Goal: Task Accomplishment & Management: Manage account settings

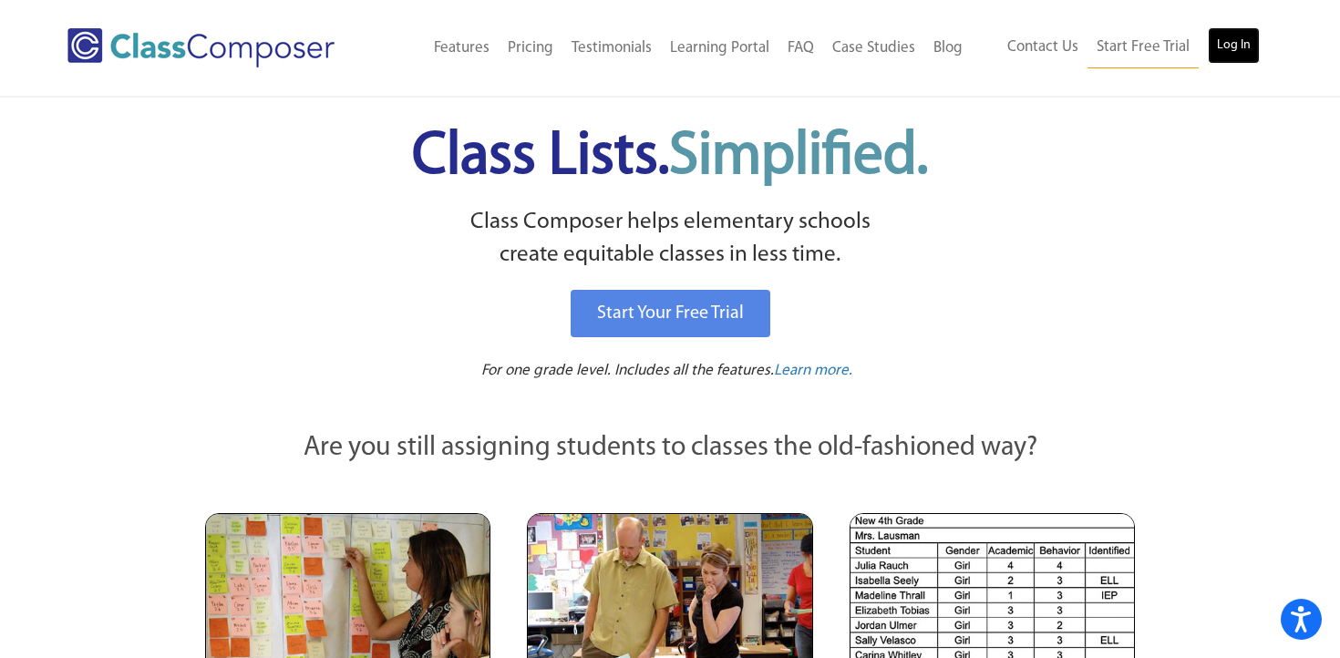
click at [1234, 51] on link "Log In" at bounding box center [1233, 45] width 52 height 36
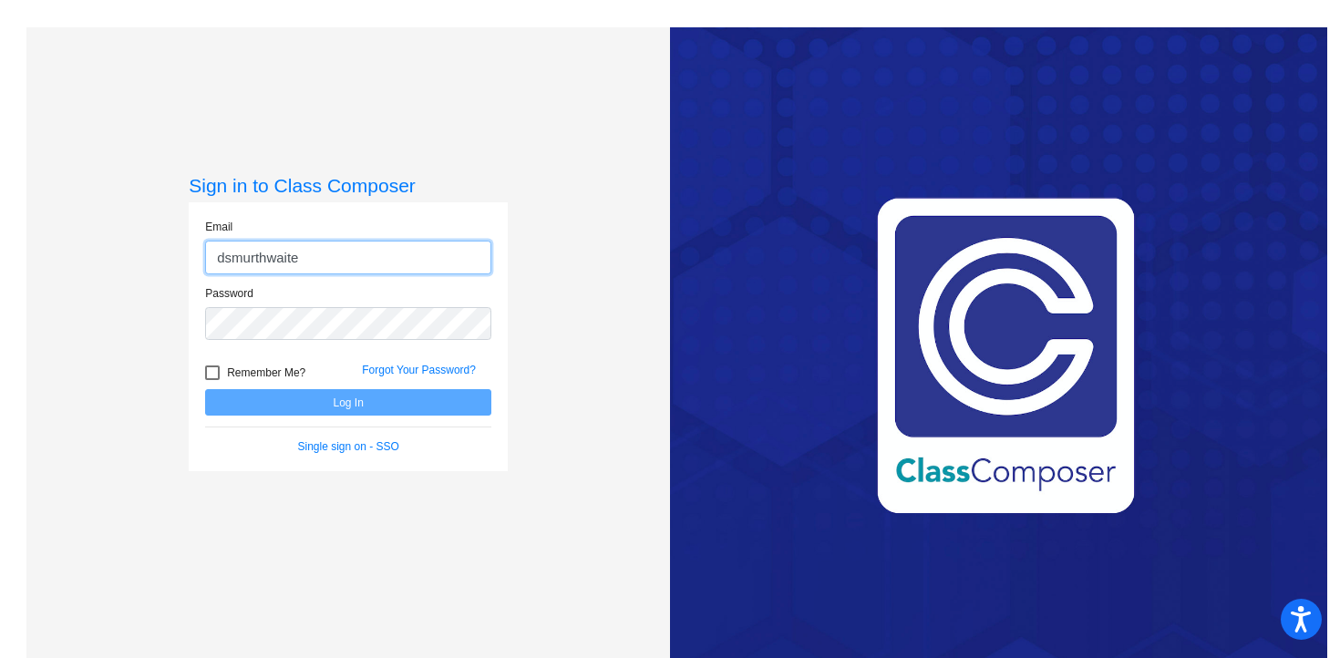
type input "[EMAIL_ADDRESS][DOMAIN_NAME]"
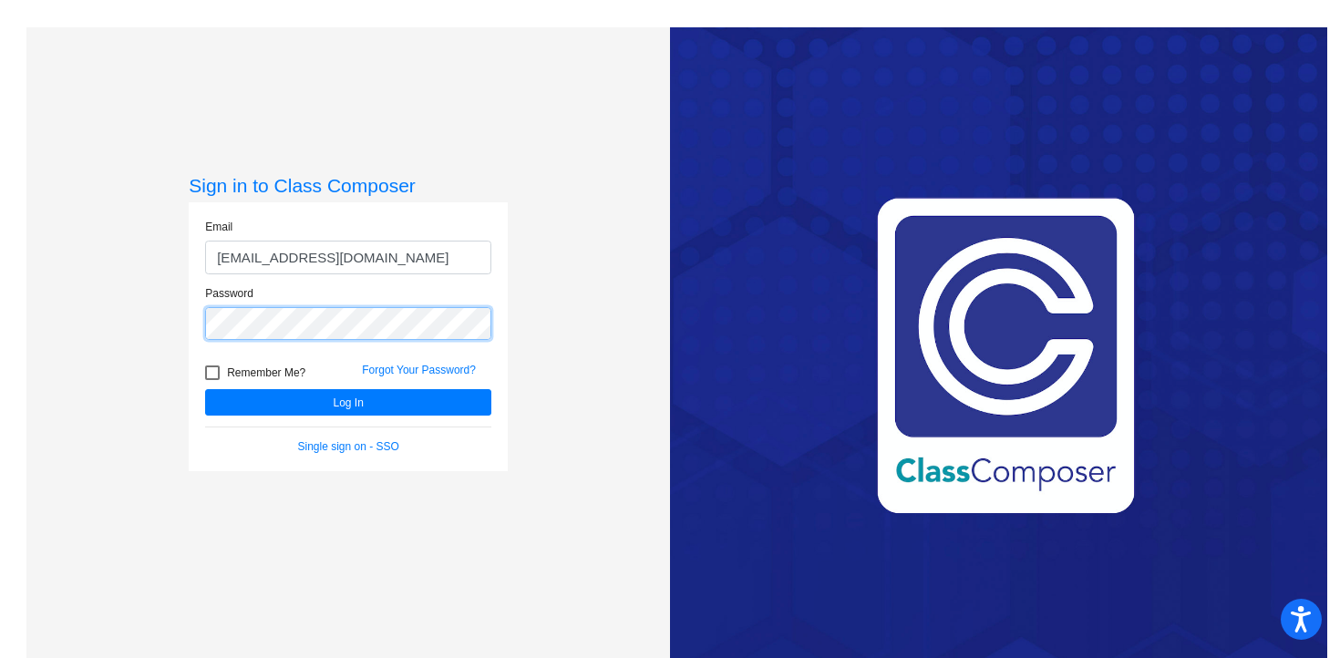
click at [205, 389] on button "Log In" at bounding box center [348, 402] width 286 height 26
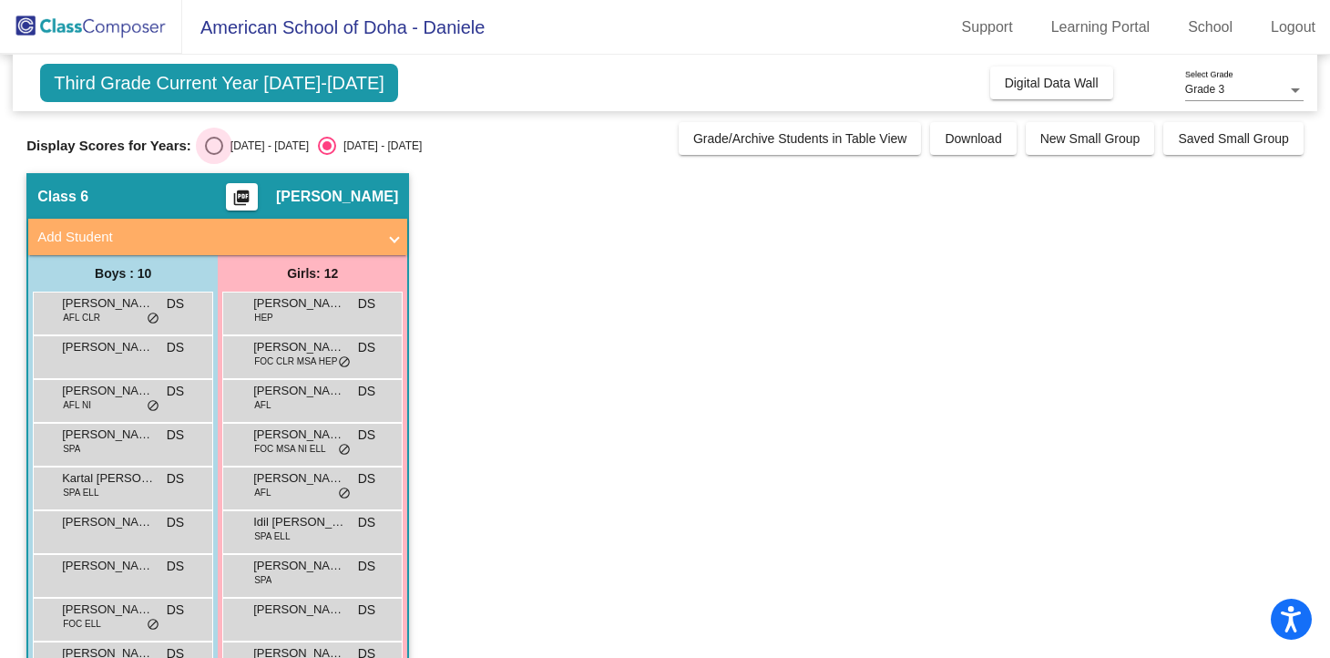
click at [216, 146] on div "Select an option" at bounding box center [214, 146] width 18 height 18
click at [214, 155] on input "[DATE] - [DATE]" at bounding box center [213, 155] width 1 height 1
radio input "true"
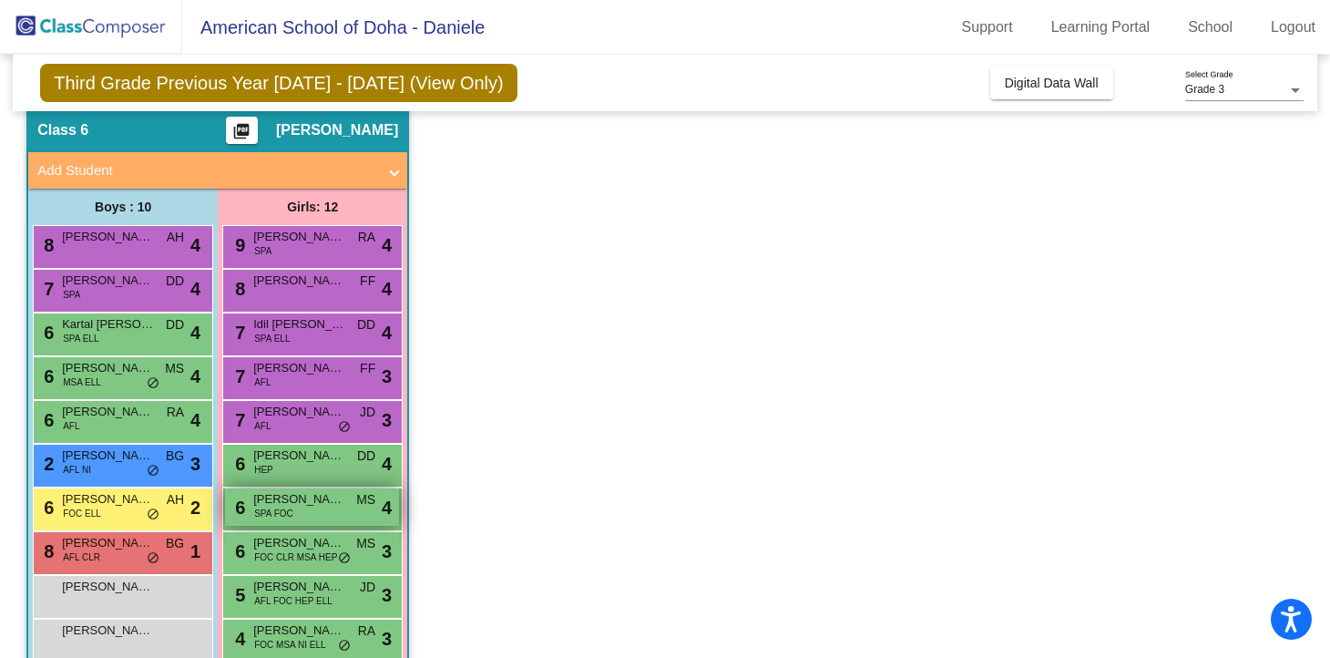
scroll to position [67, 0]
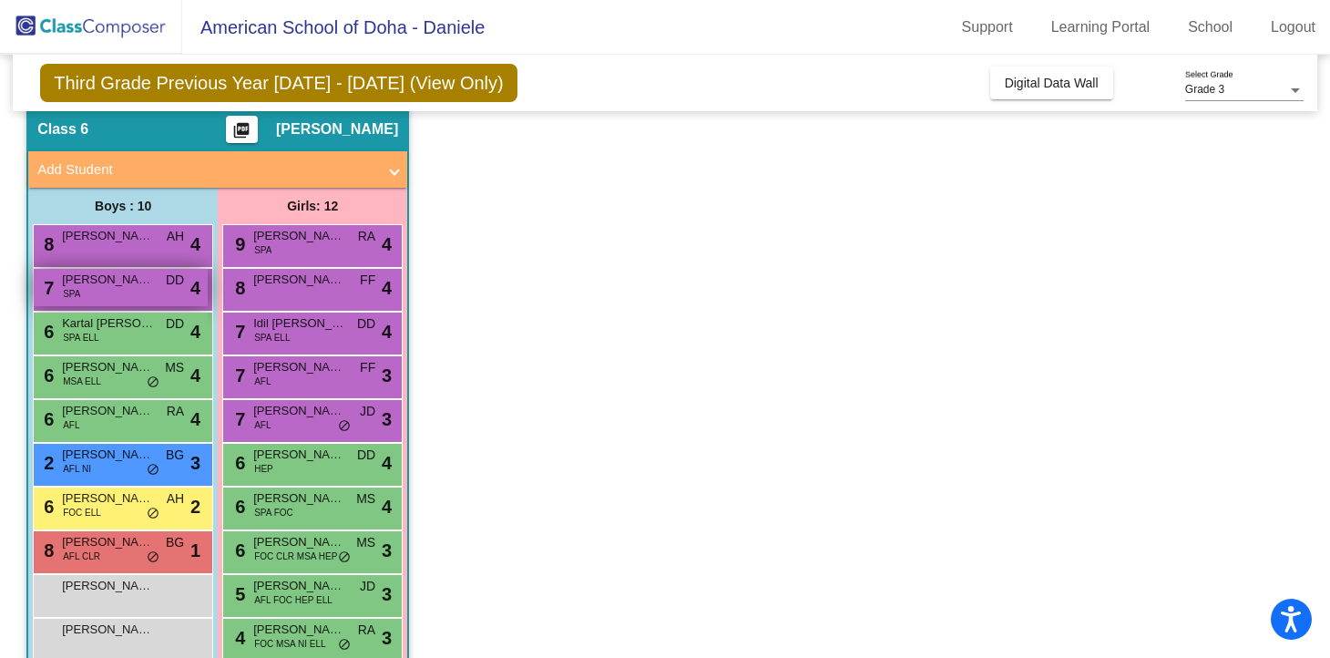
click at [104, 283] on span "[PERSON_NAME]" at bounding box center [107, 280] width 91 height 18
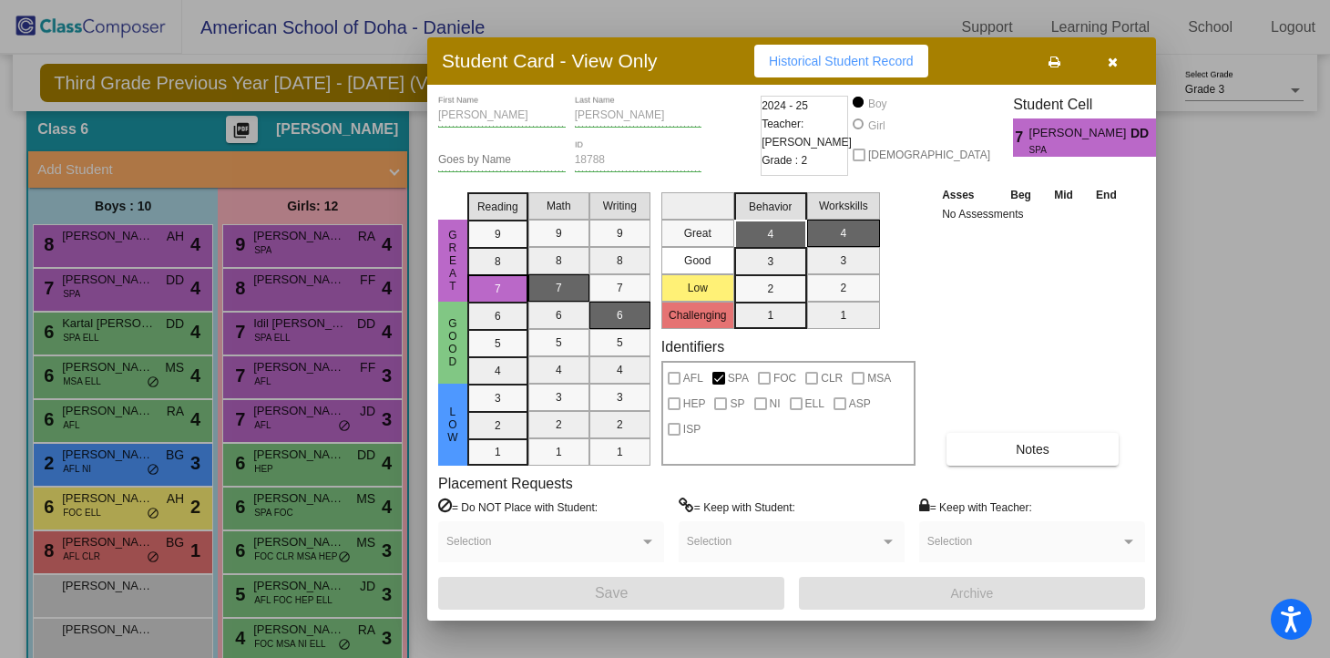
click at [1113, 67] on icon "button" at bounding box center [1113, 62] width 10 height 13
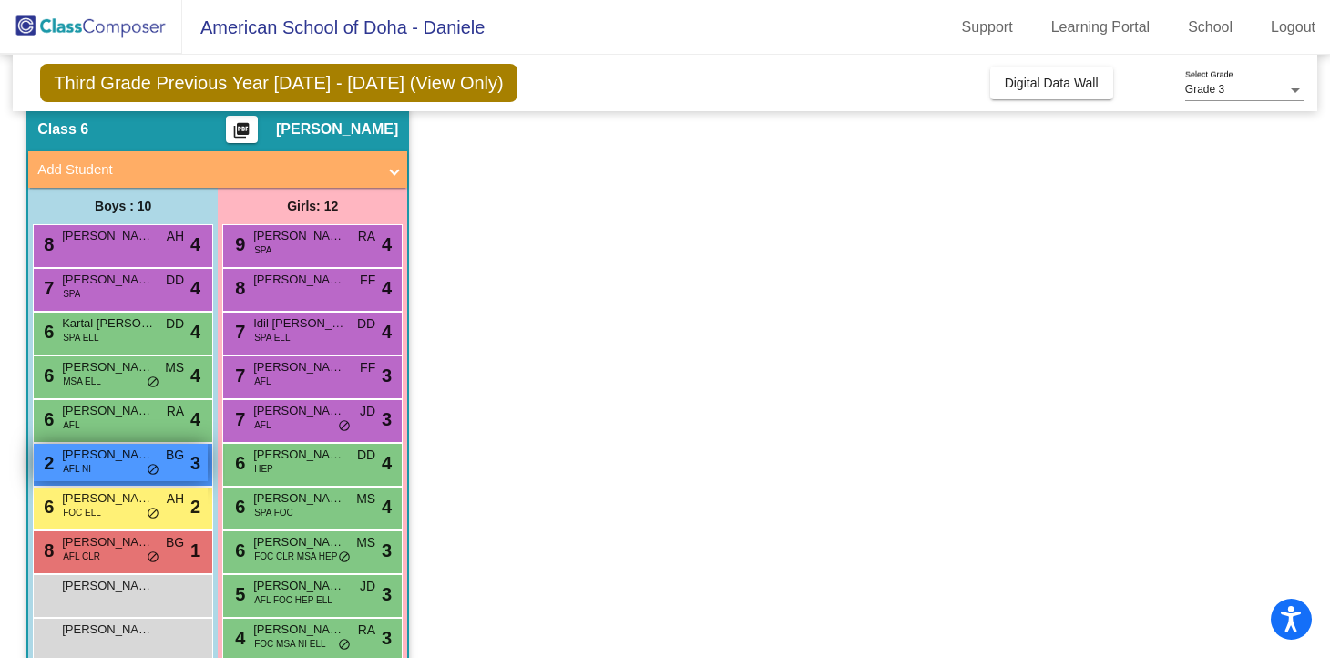
click at [152, 462] on span "Blake O'Brien" at bounding box center [107, 455] width 91 height 18
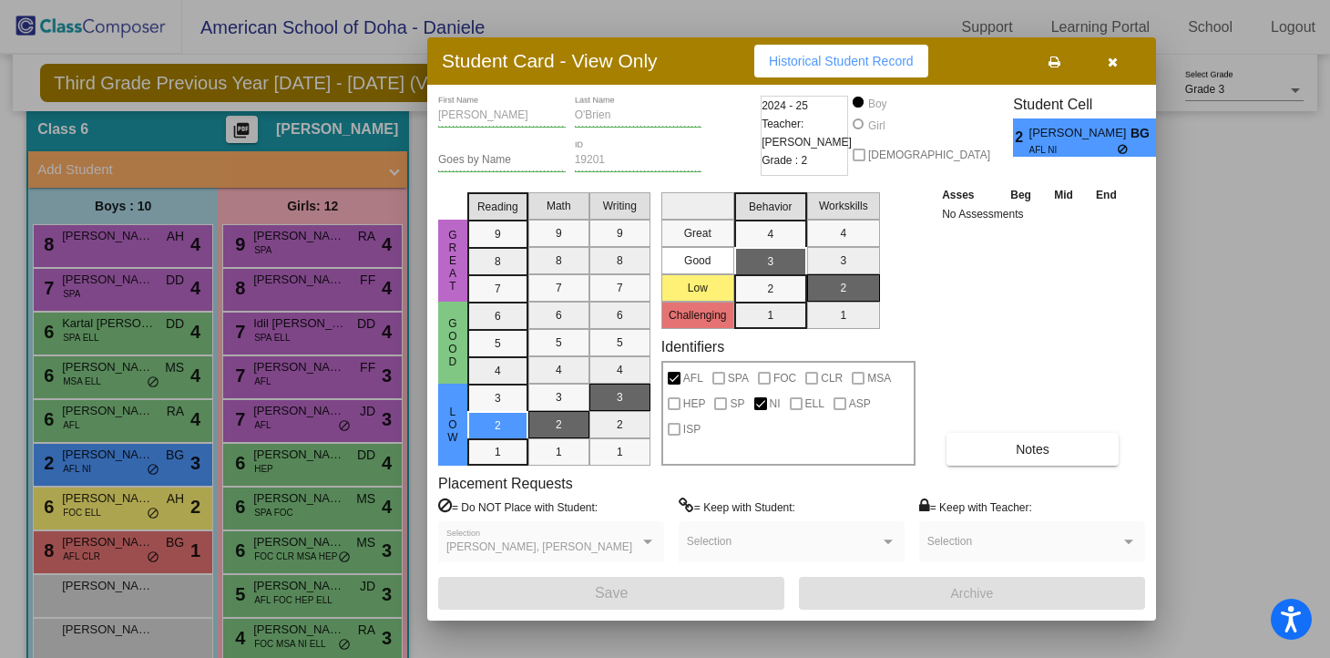
scroll to position [0, 0]
click at [1011, 458] on button "Notes" at bounding box center [1033, 449] width 172 height 33
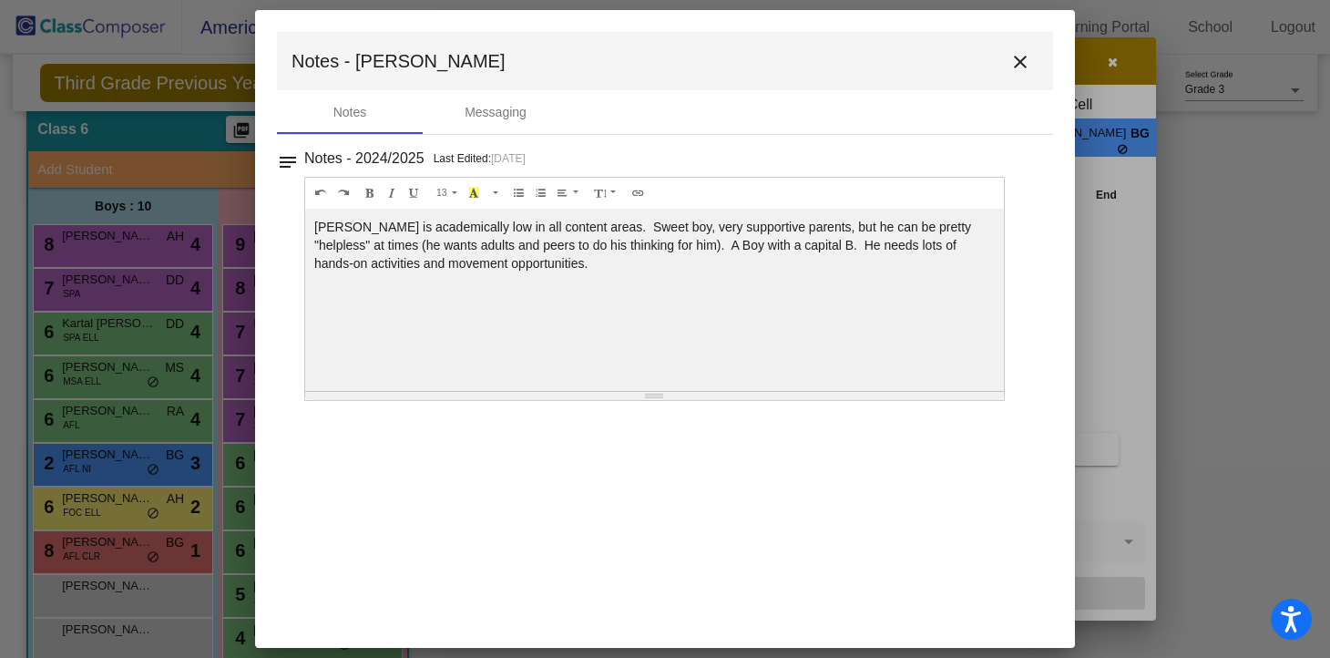
click at [1024, 59] on mat-icon "close" at bounding box center [1021, 62] width 22 height 22
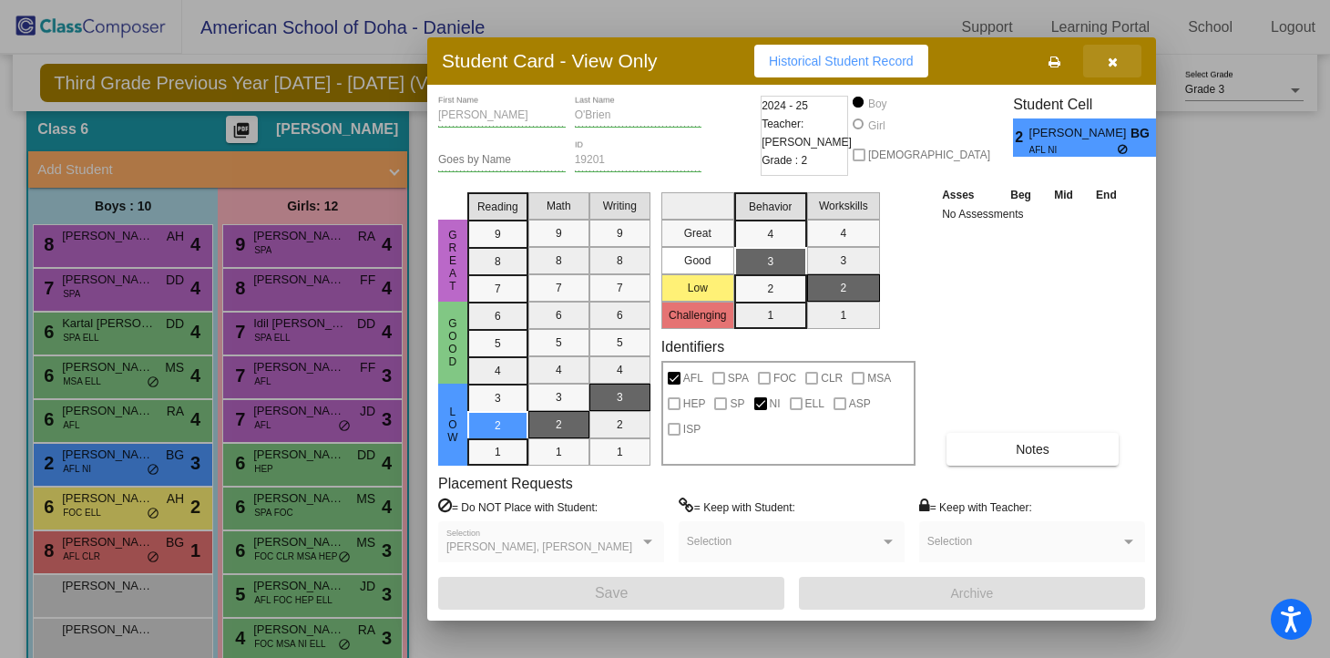
click at [1120, 59] on button "button" at bounding box center [1112, 61] width 58 height 33
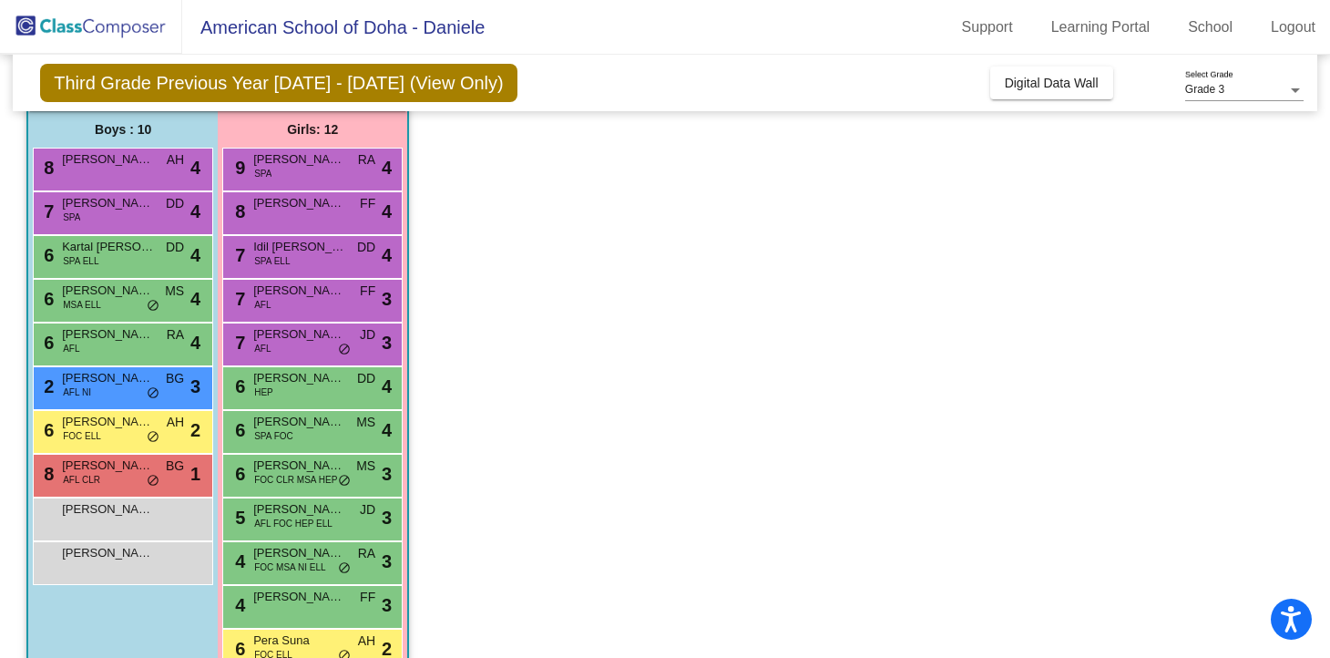
scroll to position [143, 0]
click at [346, 385] on div "6 Aida Leen Khaled HEP DD lock do_not_disturb_alt 4" at bounding box center [312, 386] width 174 height 37
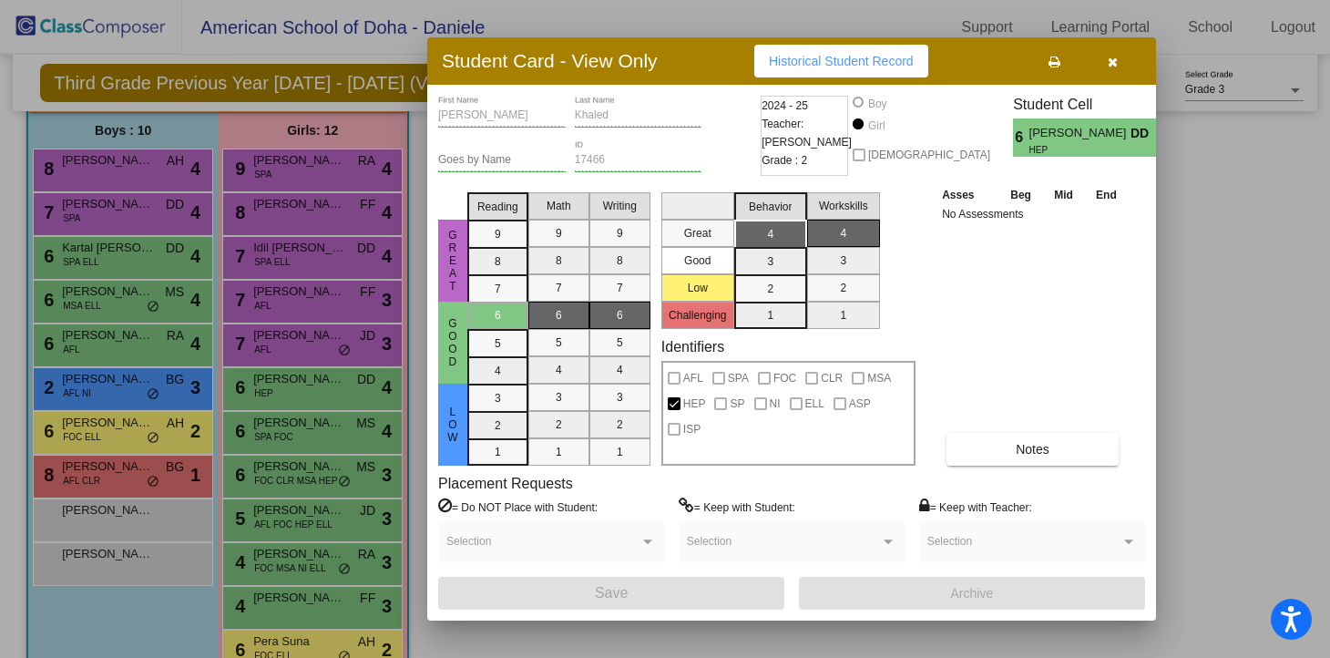
click at [1114, 65] on icon "button" at bounding box center [1113, 62] width 10 height 13
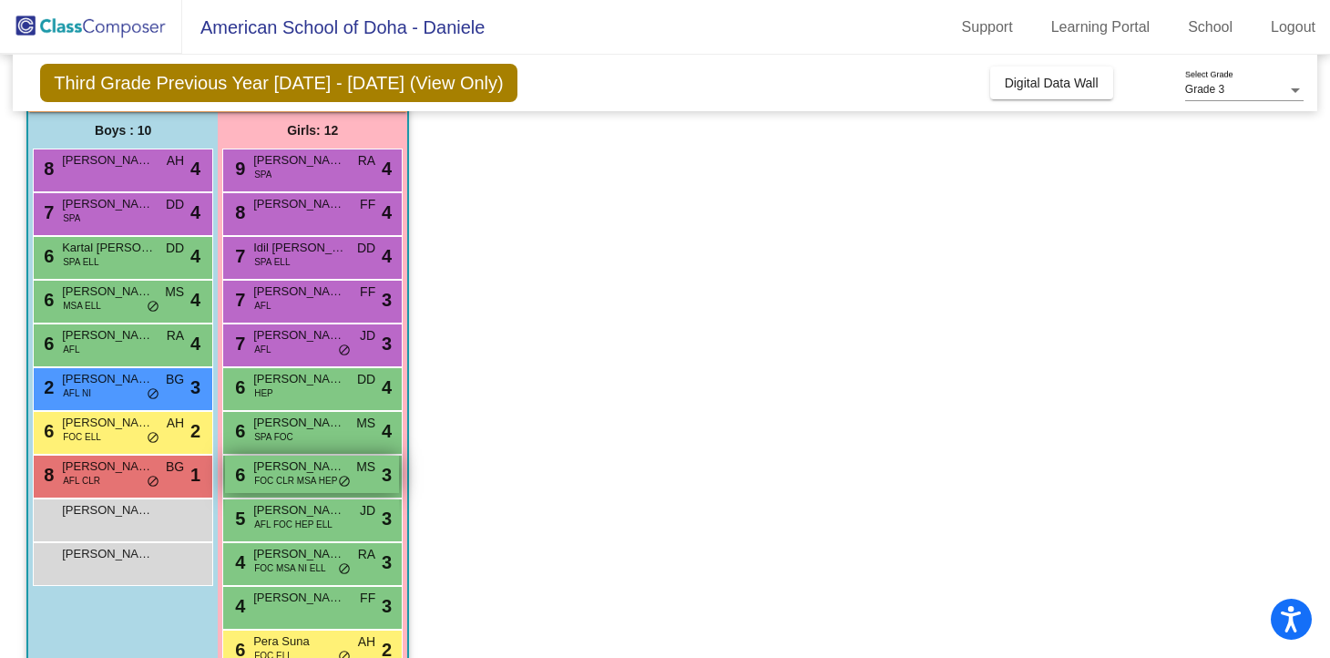
click at [323, 480] on span "FOC CLR MSA HEP" at bounding box center [295, 481] width 83 height 14
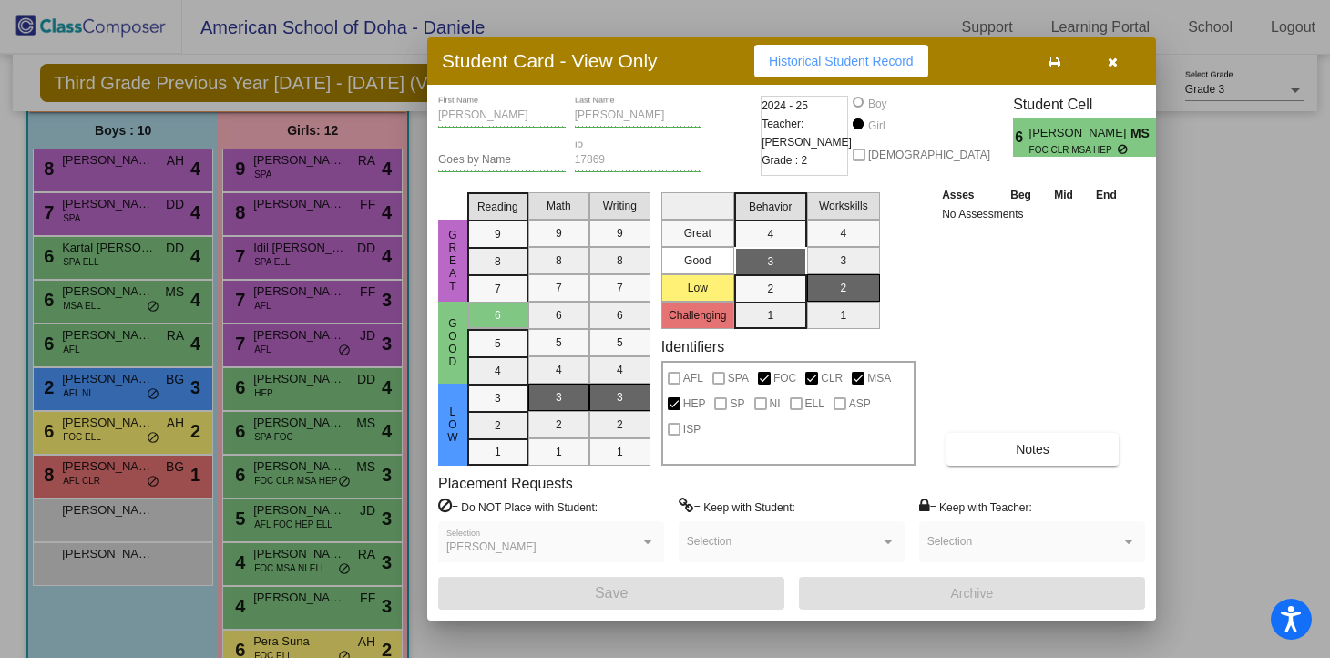
click at [1115, 63] on icon "button" at bounding box center [1113, 62] width 10 height 13
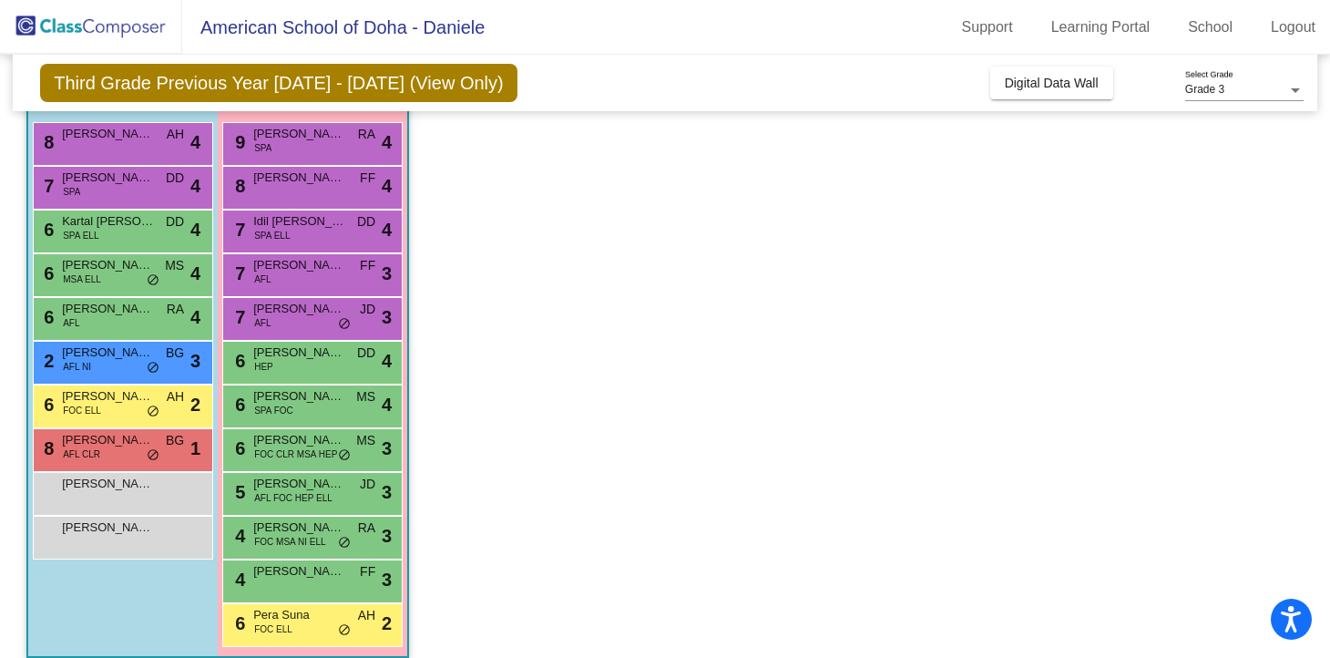
scroll to position [181, 0]
